Goal: Find specific page/section: Find specific page/section

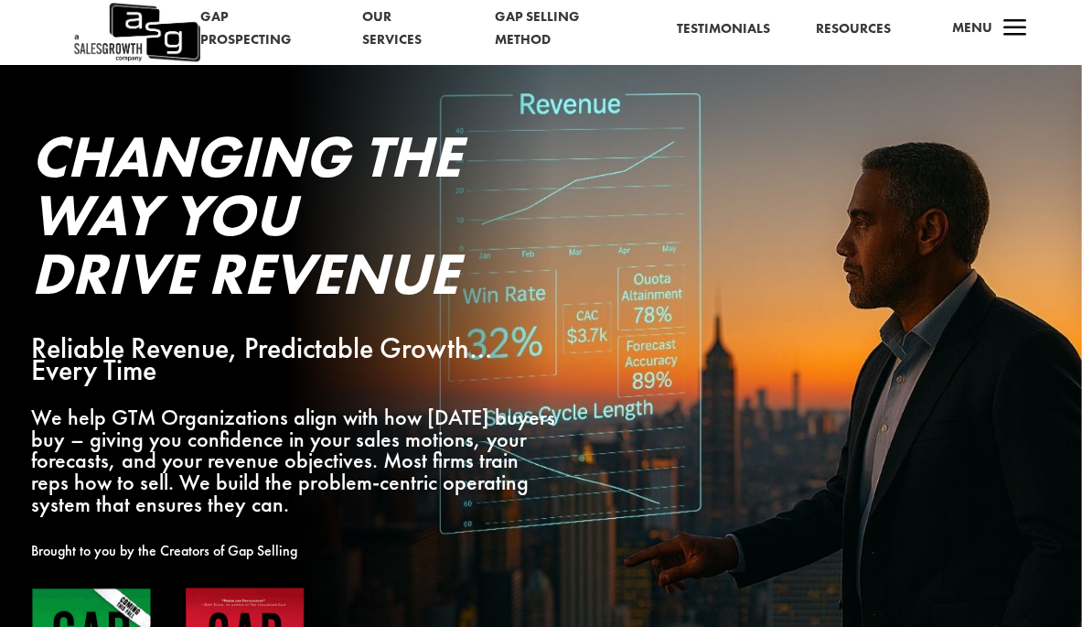
click at [970, 23] on span "Menu" at bounding box center [972, 27] width 40 height 18
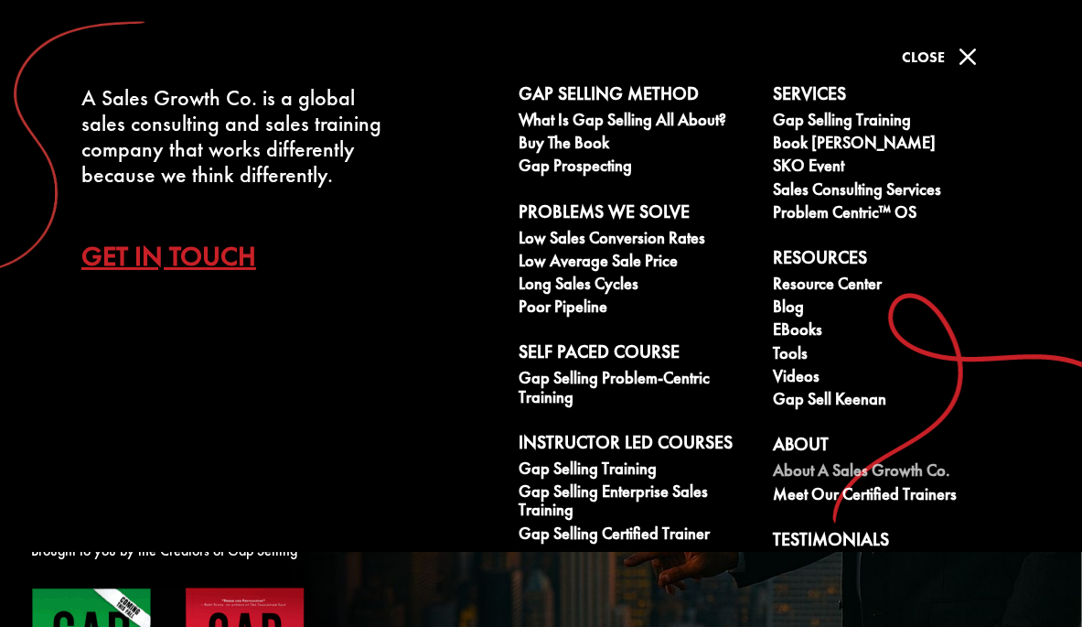
click at [804, 461] on link "About A Sales Growth Co." at bounding box center [890, 472] width 234 height 23
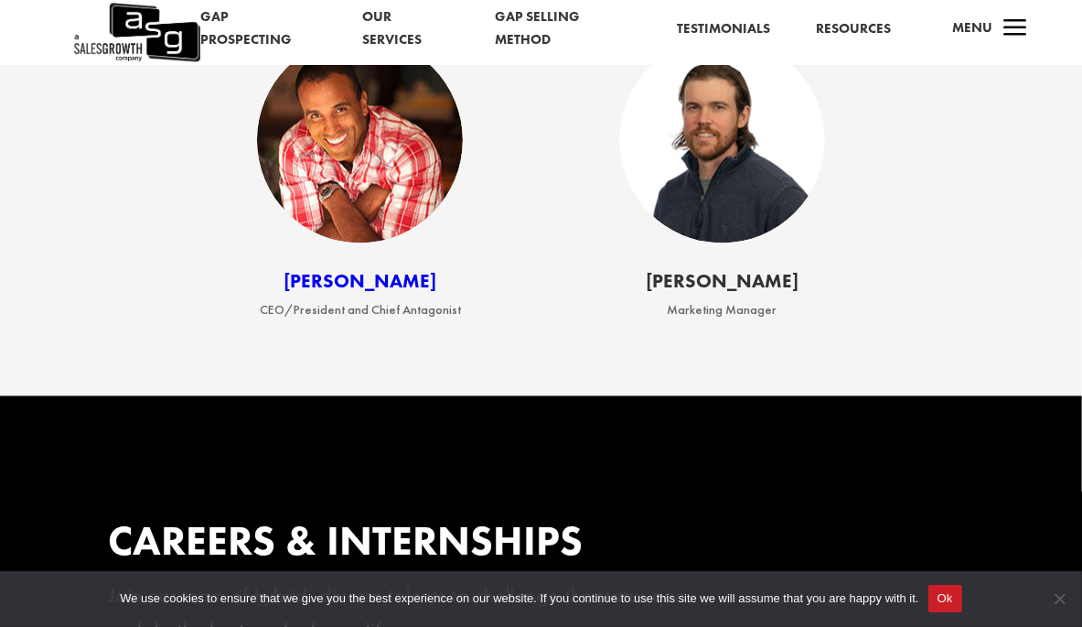
scroll to position [2203, 0]
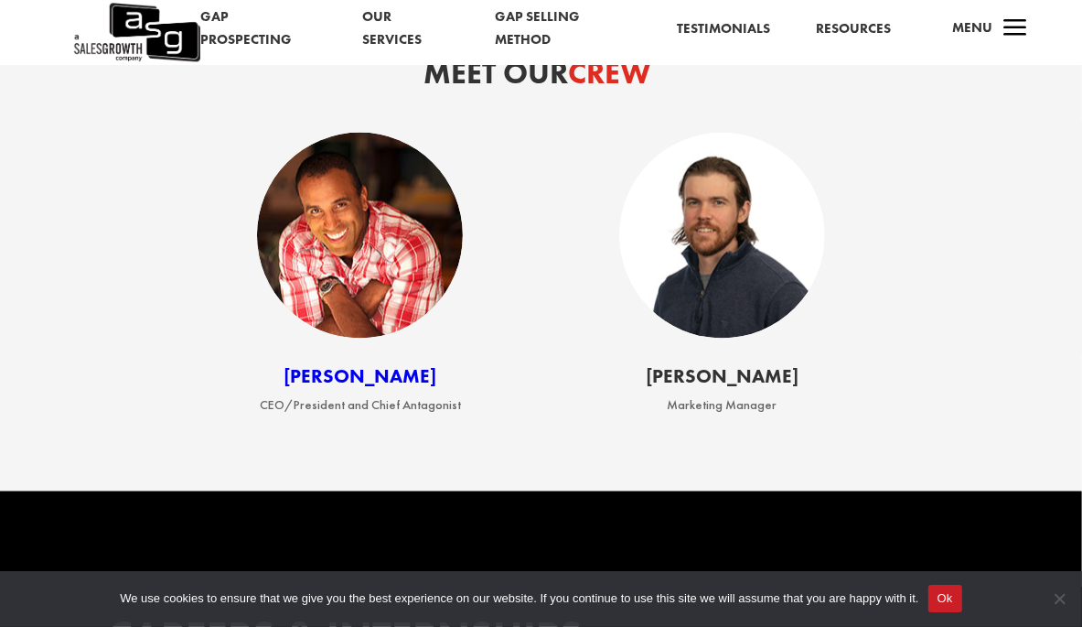
click at [1003, 18] on span "a" at bounding box center [1015, 29] width 37 height 37
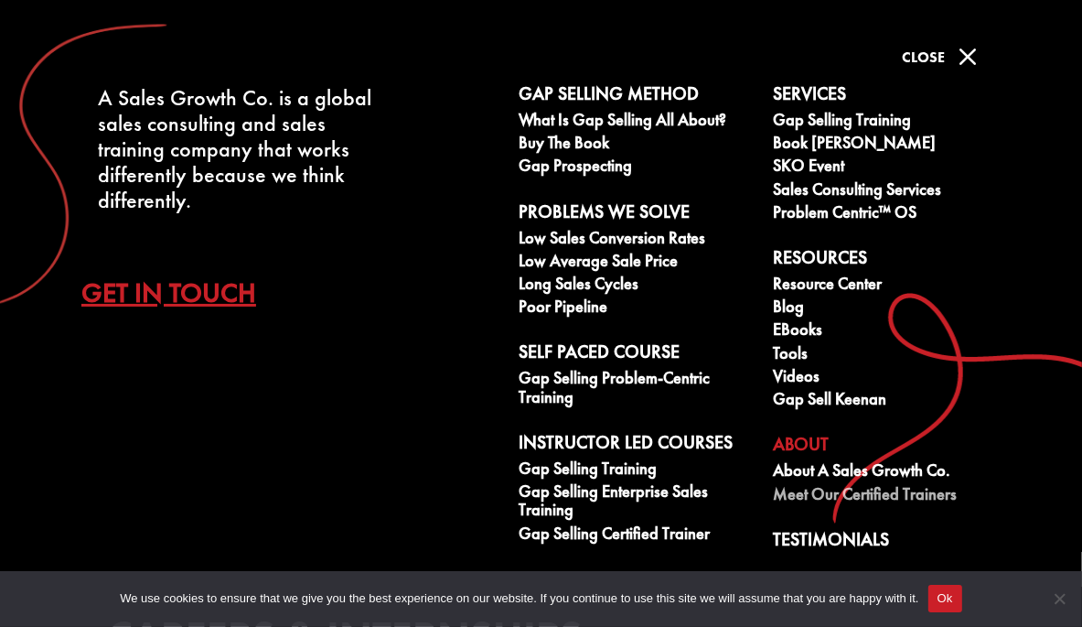
click at [800, 485] on link "Meet our Certified Trainers" at bounding box center [890, 496] width 234 height 23
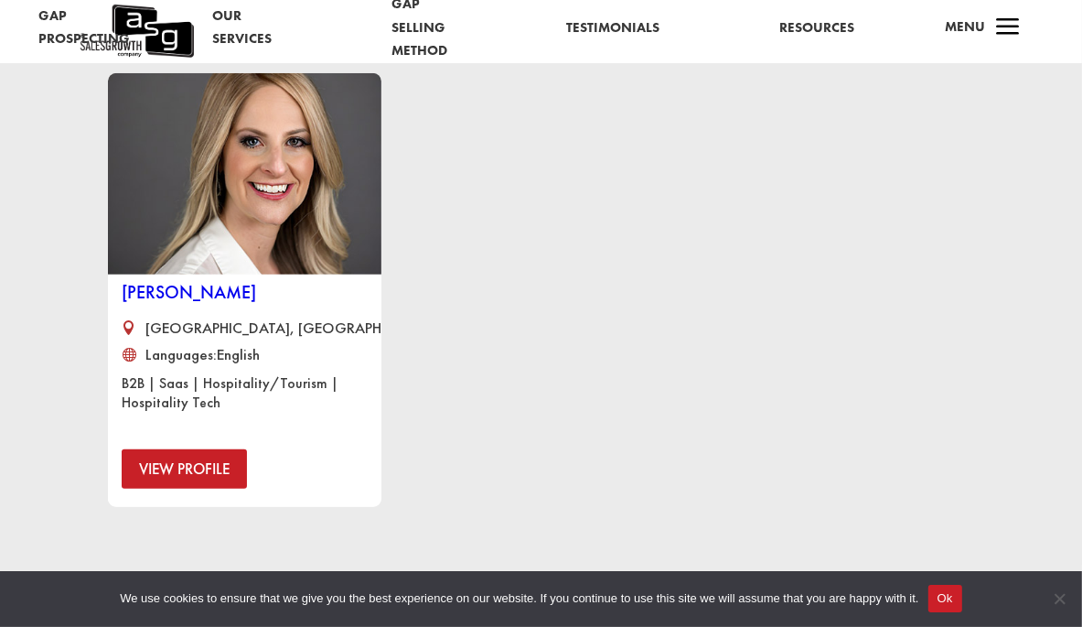
scroll to position [1275, 0]
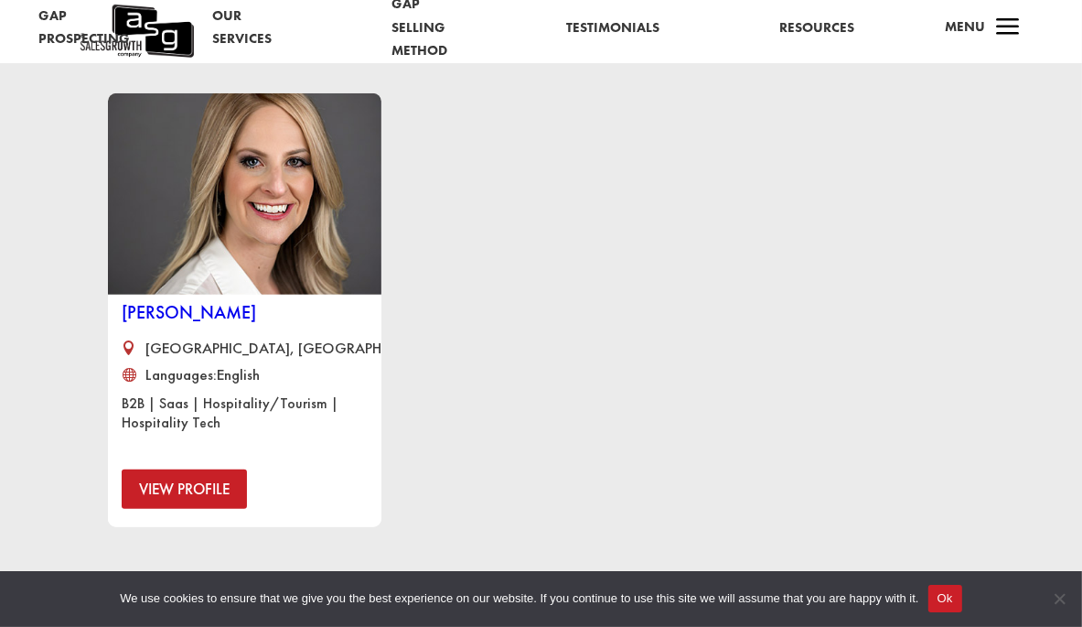
click at [251, 300] on link "[PERSON_NAME]" at bounding box center [189, 312] width 134 height 24
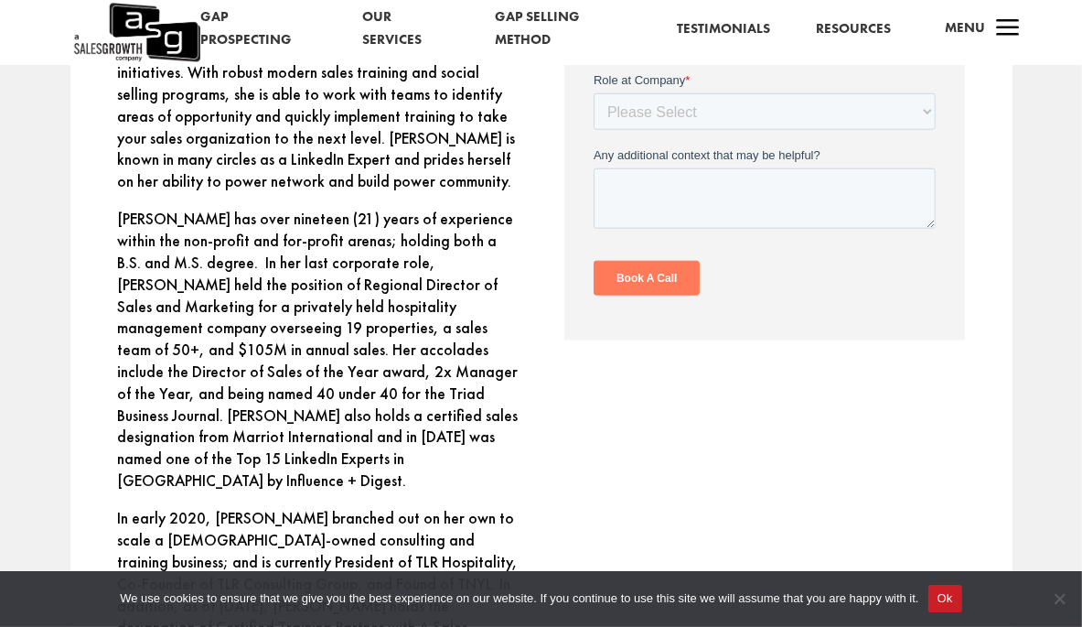
scroll to position [1457, 0]
